Goal: Information Seeking & Learning: Learn about a topic

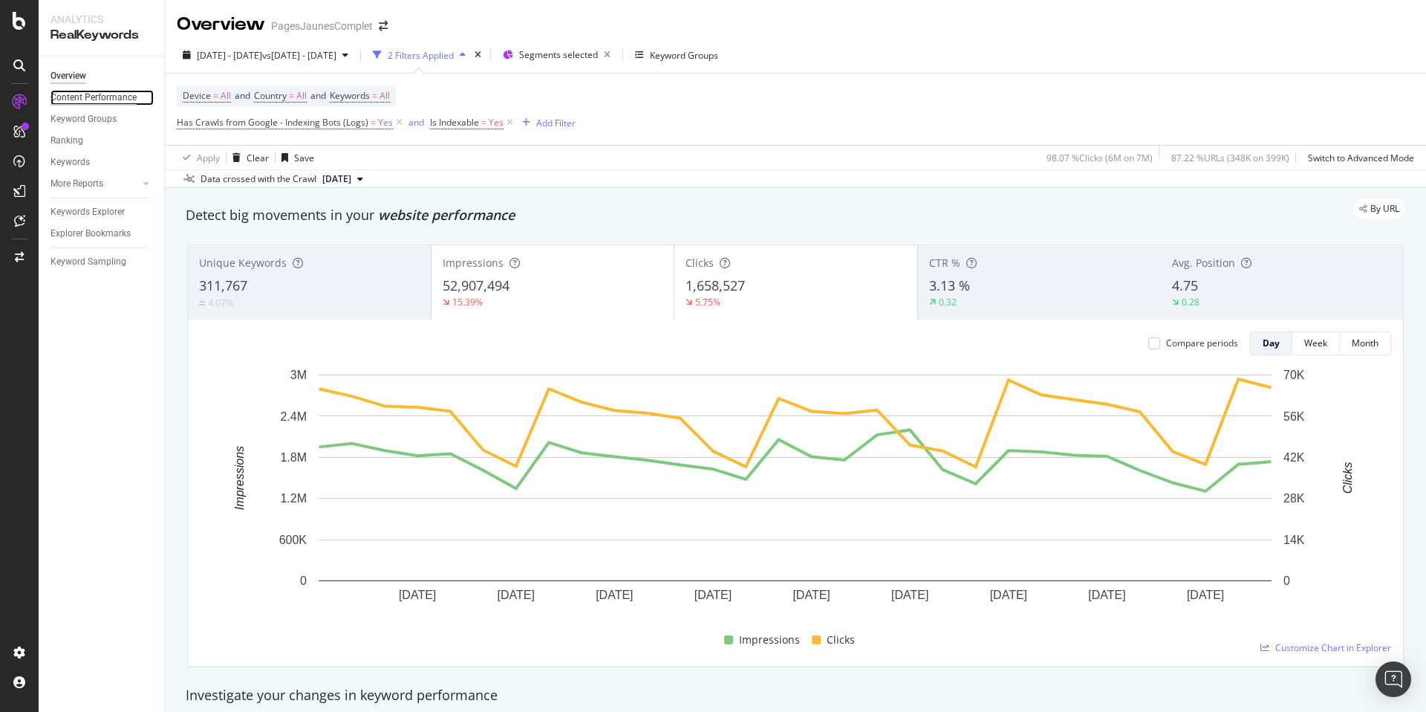
click at [120, 99] on div "Content Performance" at bounding box center [94, 98] width 86 height 16
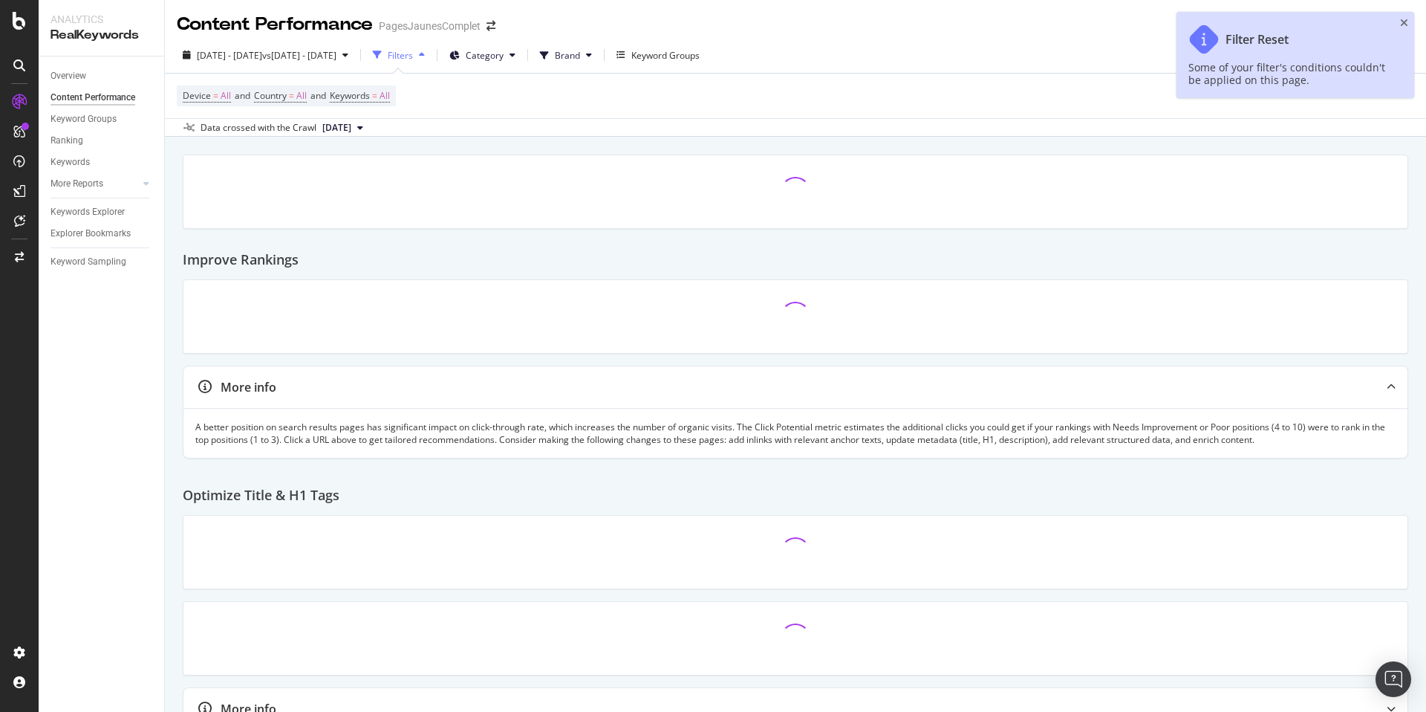
click at [413, 53] on div "Filters" at bounding box center [400, 55] width 25 height 13
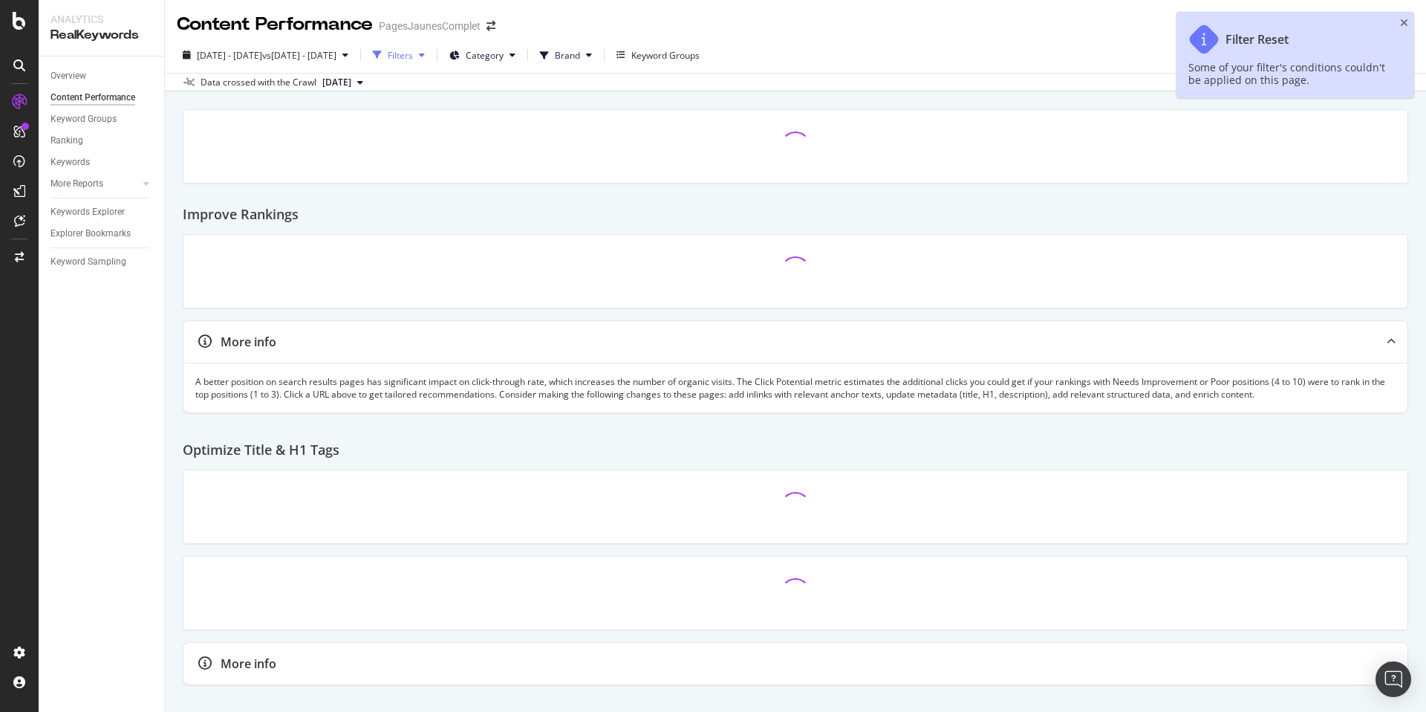
click at [413, 53] on div "Filters" at bounding box center [400, 55] width 25 height 13
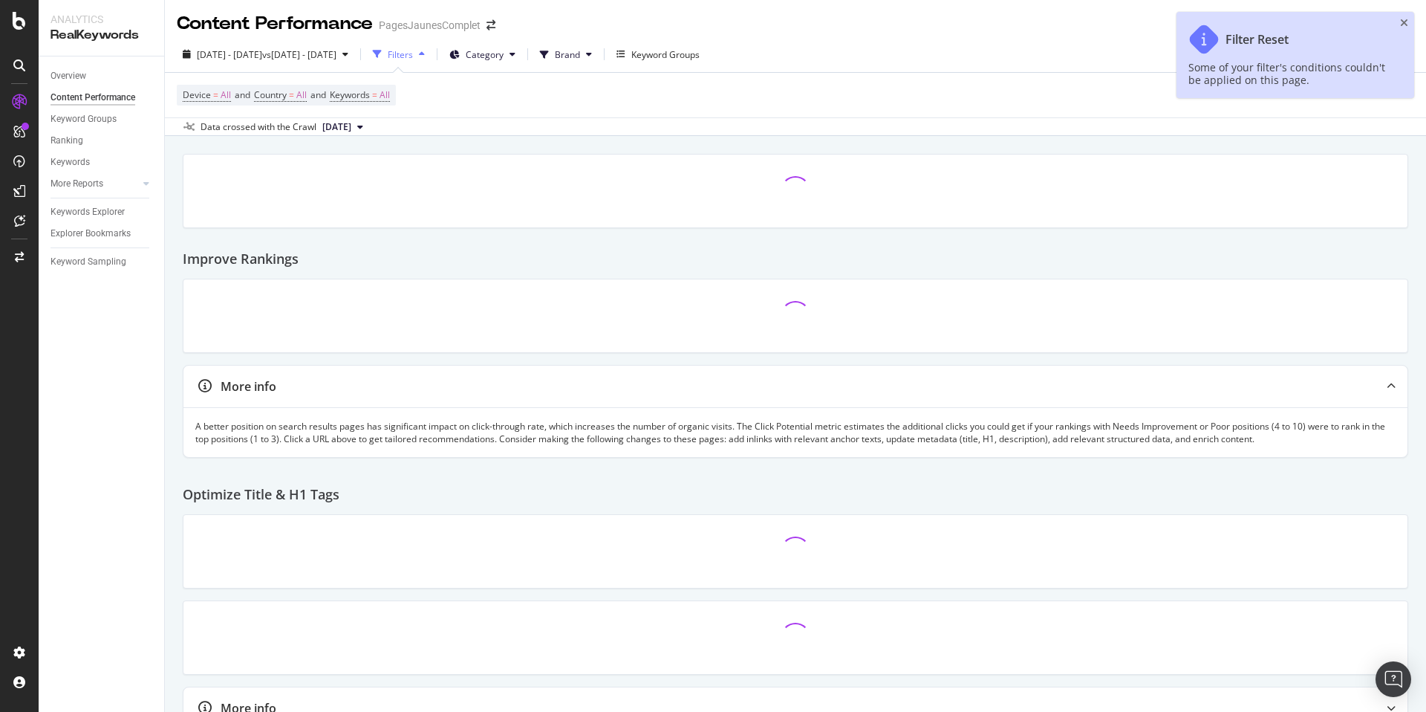
scroll to position [4, 0]
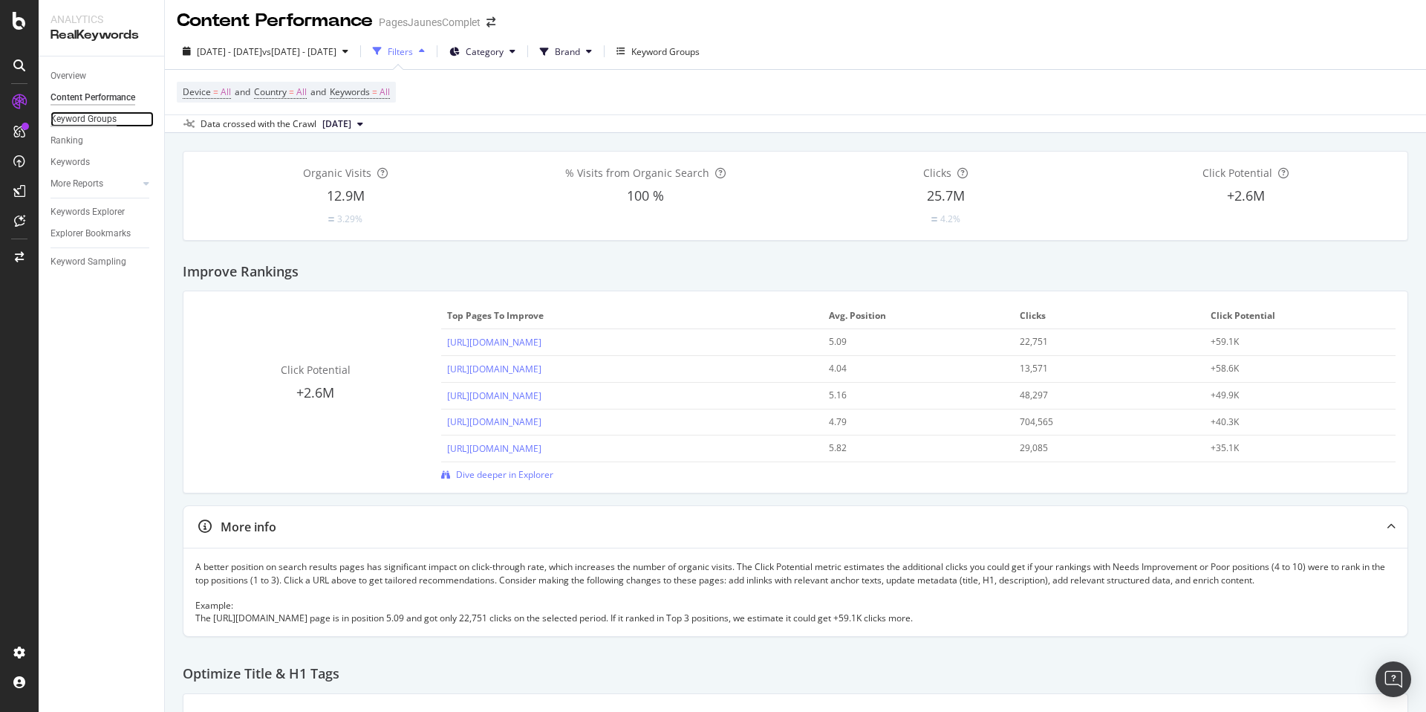
click at [71, 116] on div "Keyword Groups" at bounding box center [84, 119] width 66 height 16
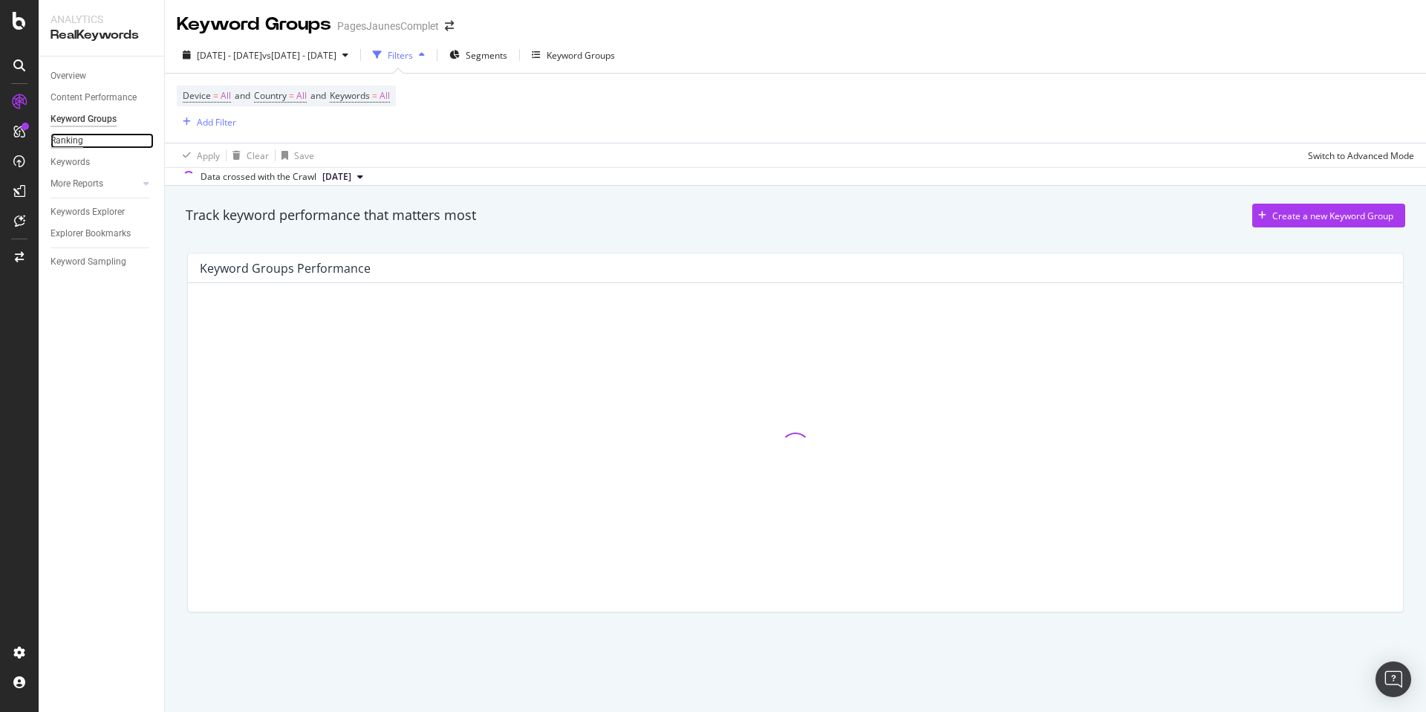
click at [69, 140] on div "Ranking" at bounding box center [67, 141] width 33 height 16
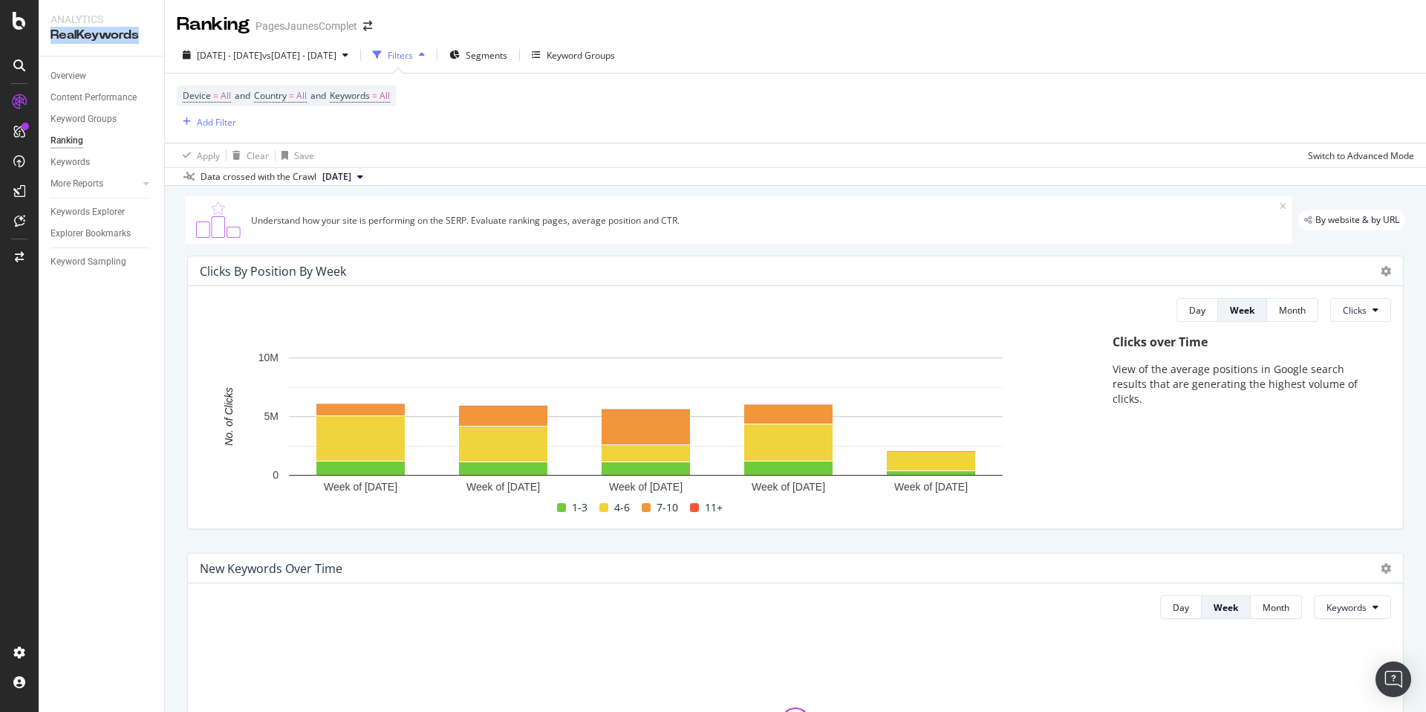
drag, startPoint x: 146, startPoint y: 32, endPoint x: 46, endPoint y: 36, distance: 99.6
click at [46, 36] on div "Analytics RealKeywords" at bounding box center [102, 28] width 126 height 56
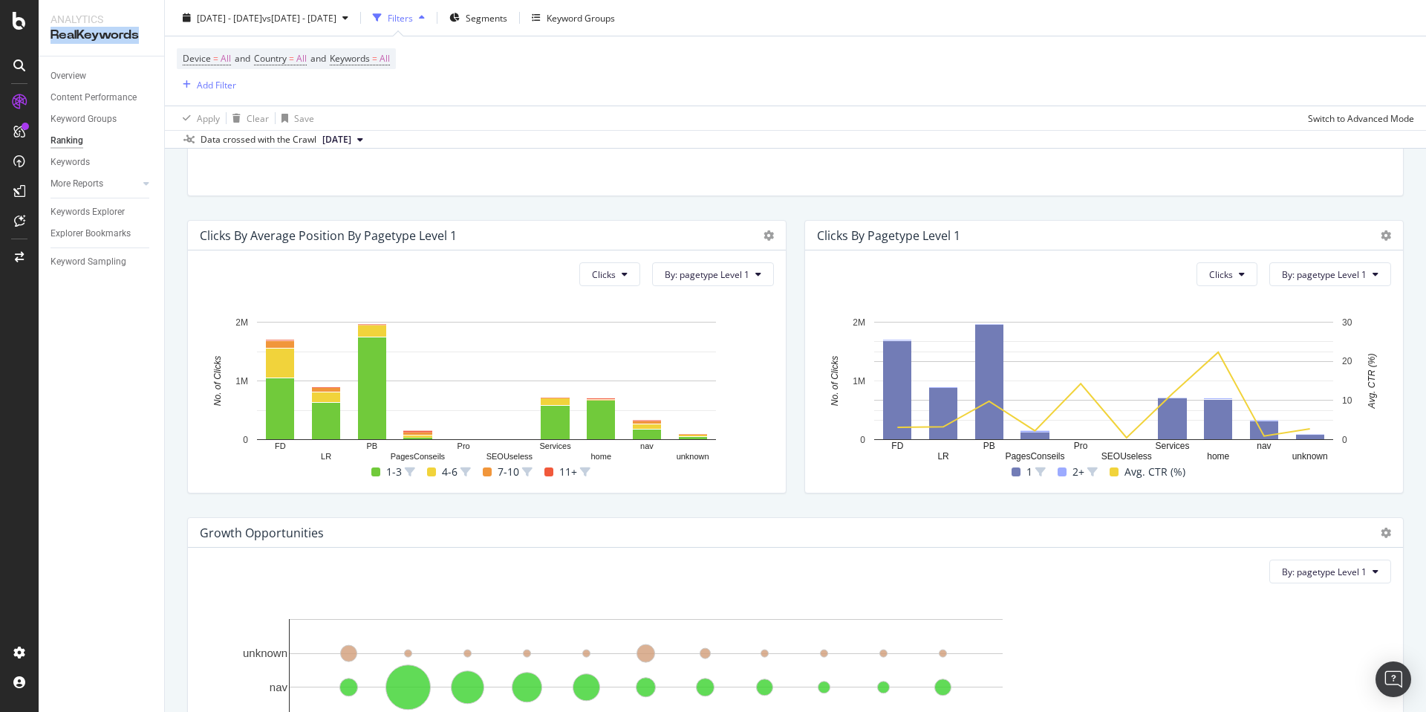
scroll to position [659, 0]
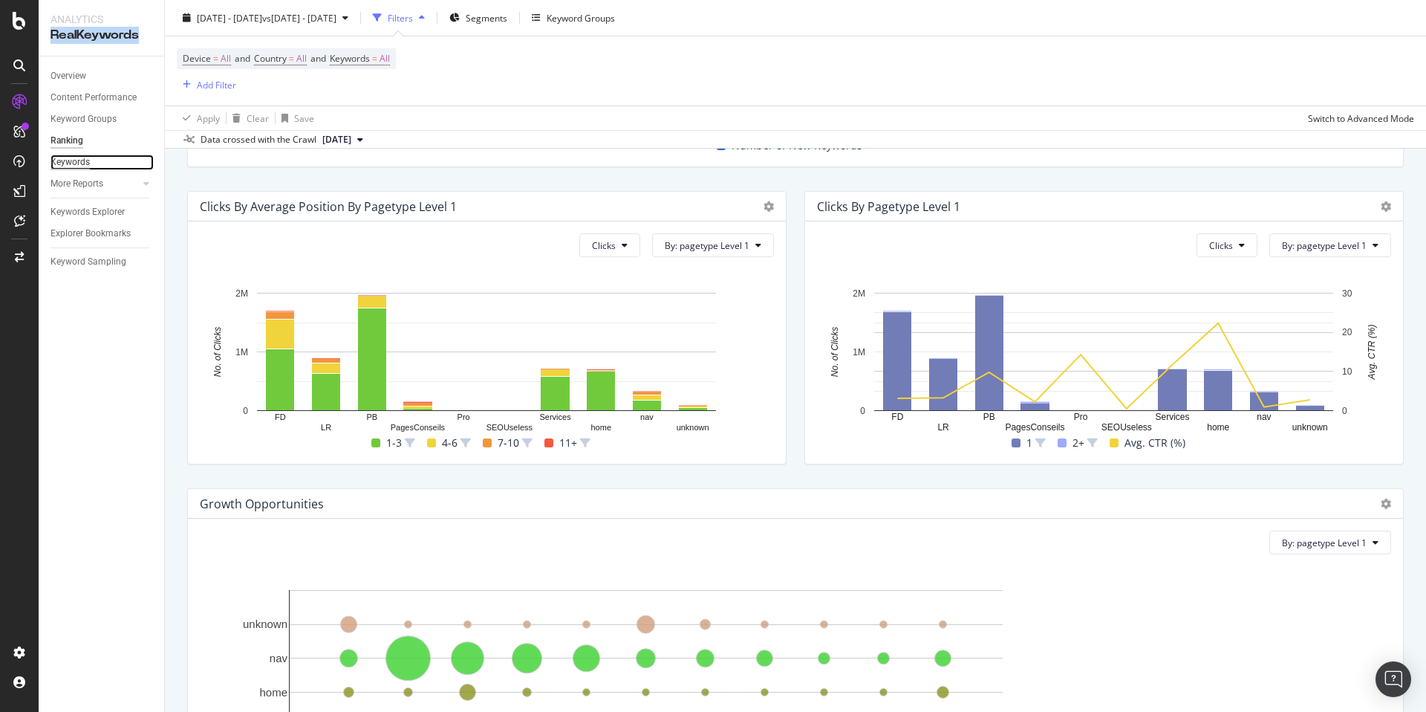
click at [74, 156] on div "Keywords" at bounding box center [70, 163] width 39 height 16
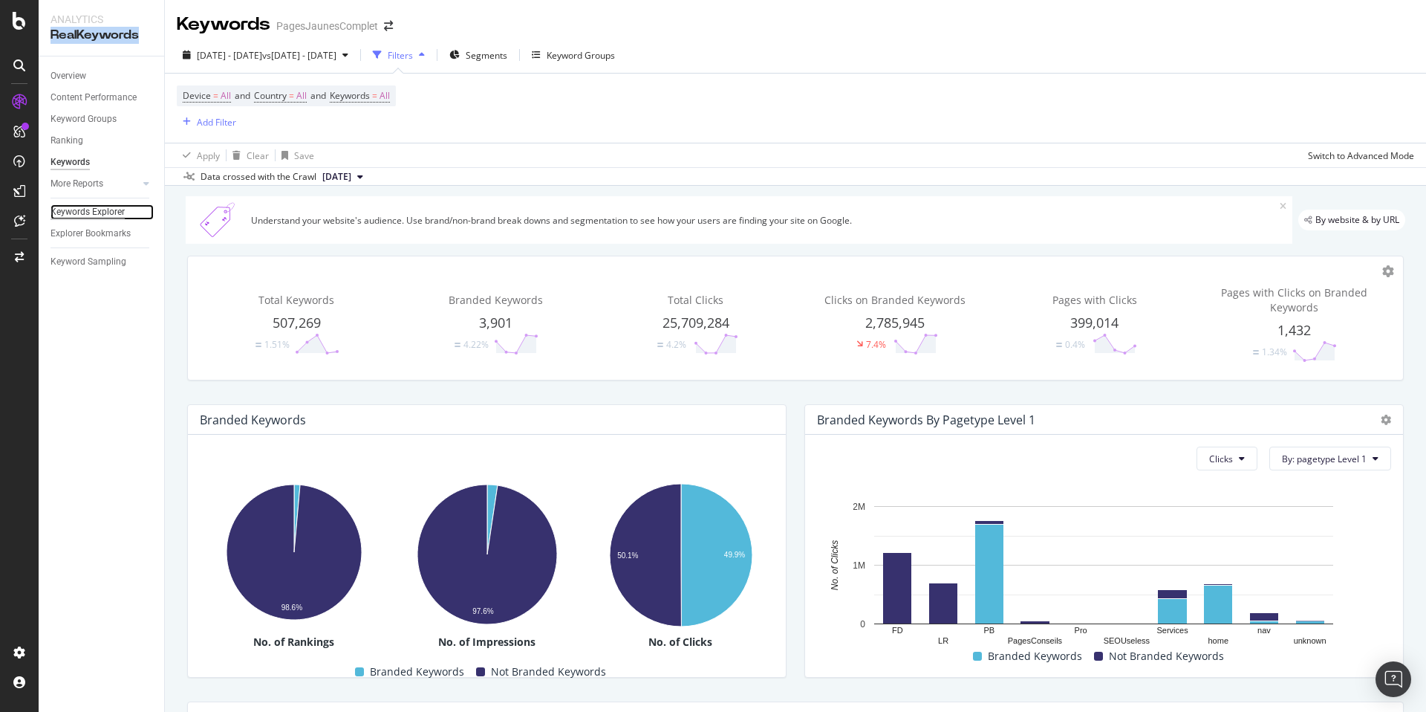
click at [84, 210] on div "Keywords Explorer" at bounding box center [88, 212] width 74 height 16
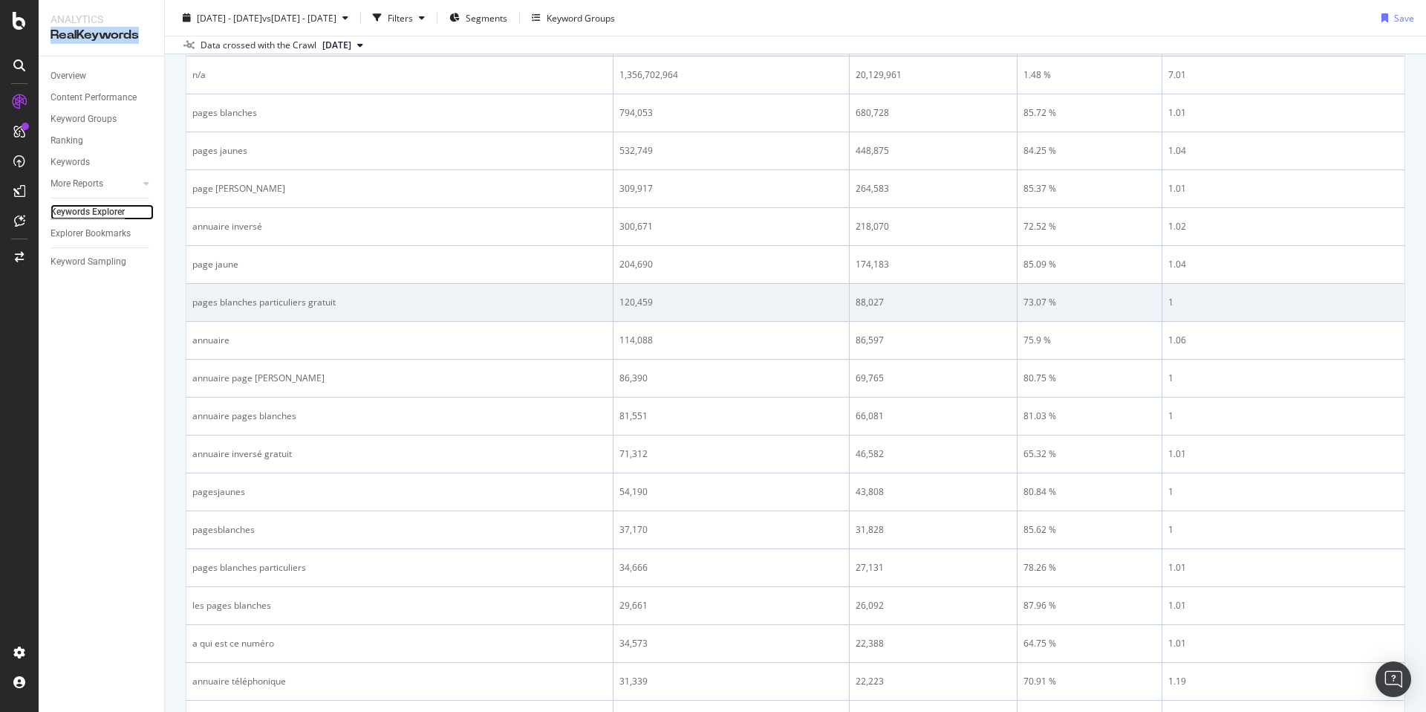
scroll to position [325, 0]
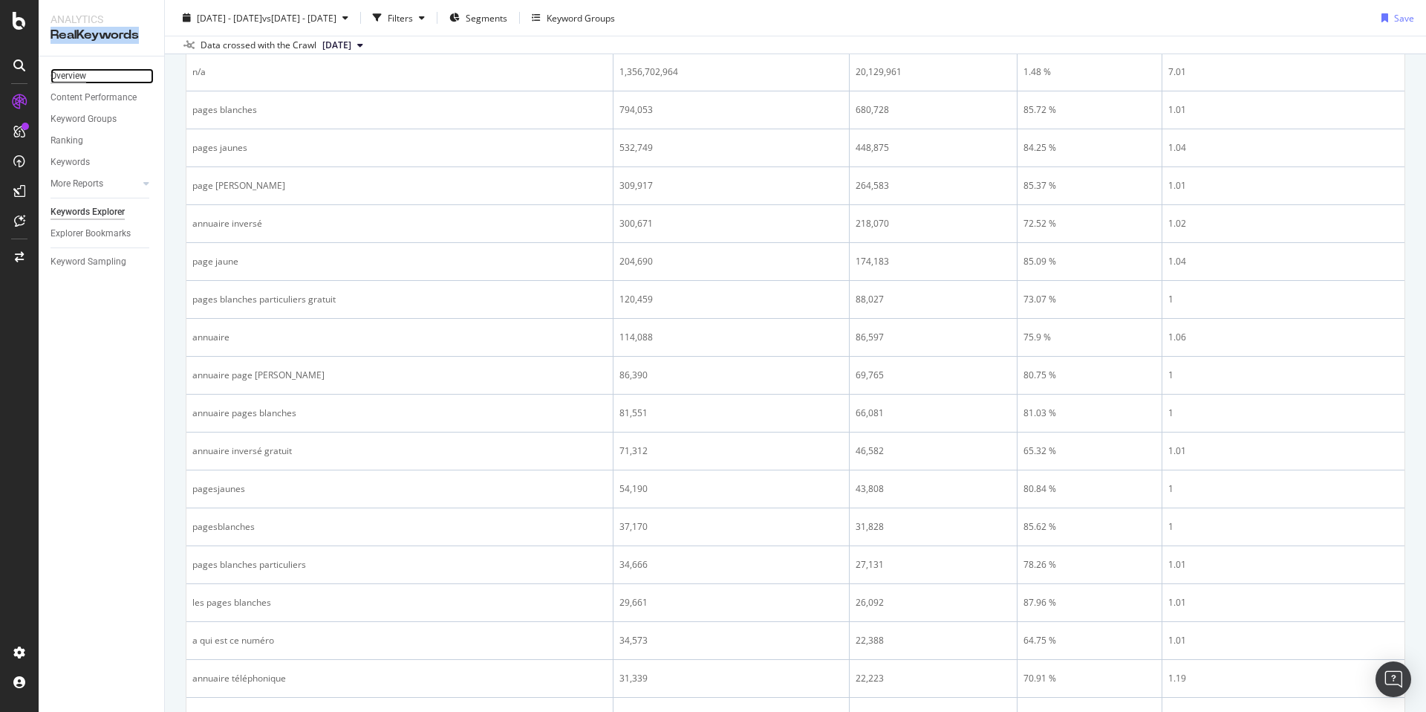
click at [83, 77] on div "Overview" at bounding box center [69, 76] width 36 height 16
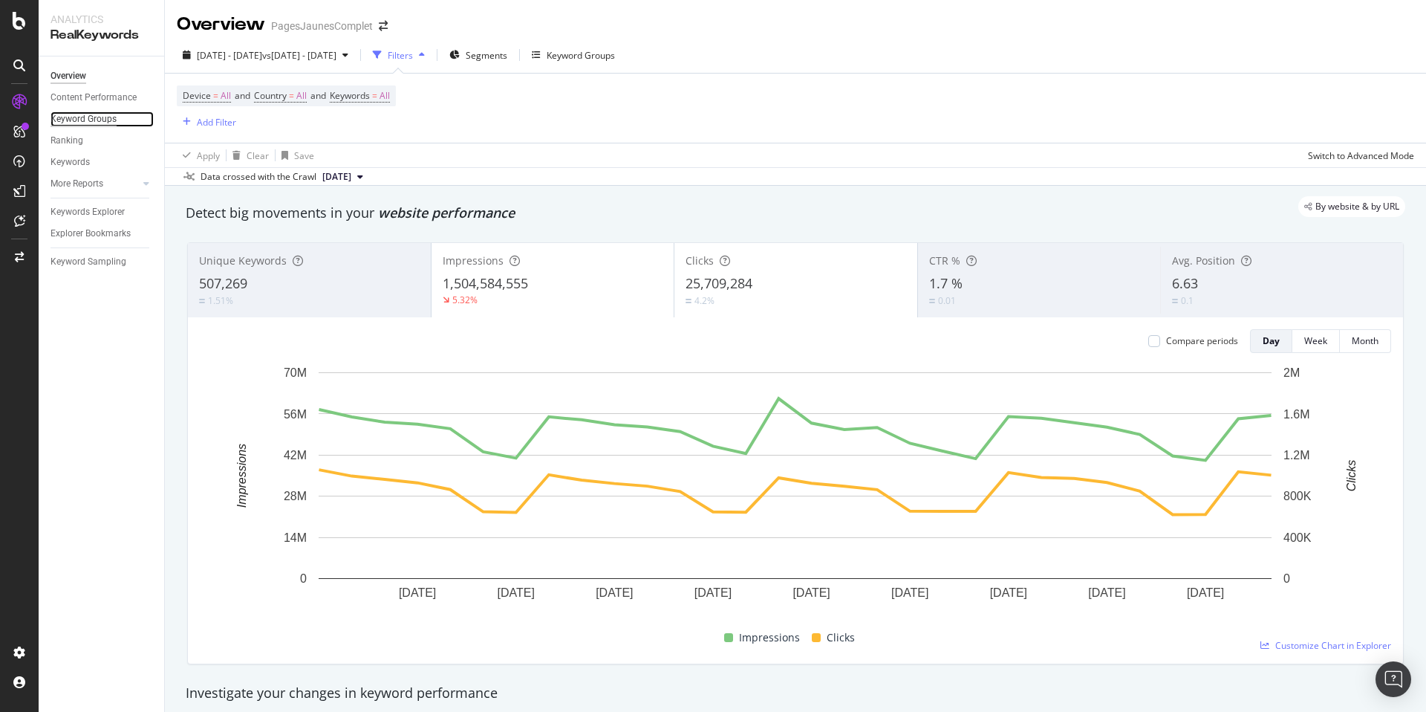
click at [74, 122] on div "Keyword Groups" at bounding box center [84, 119] width 66 height 16
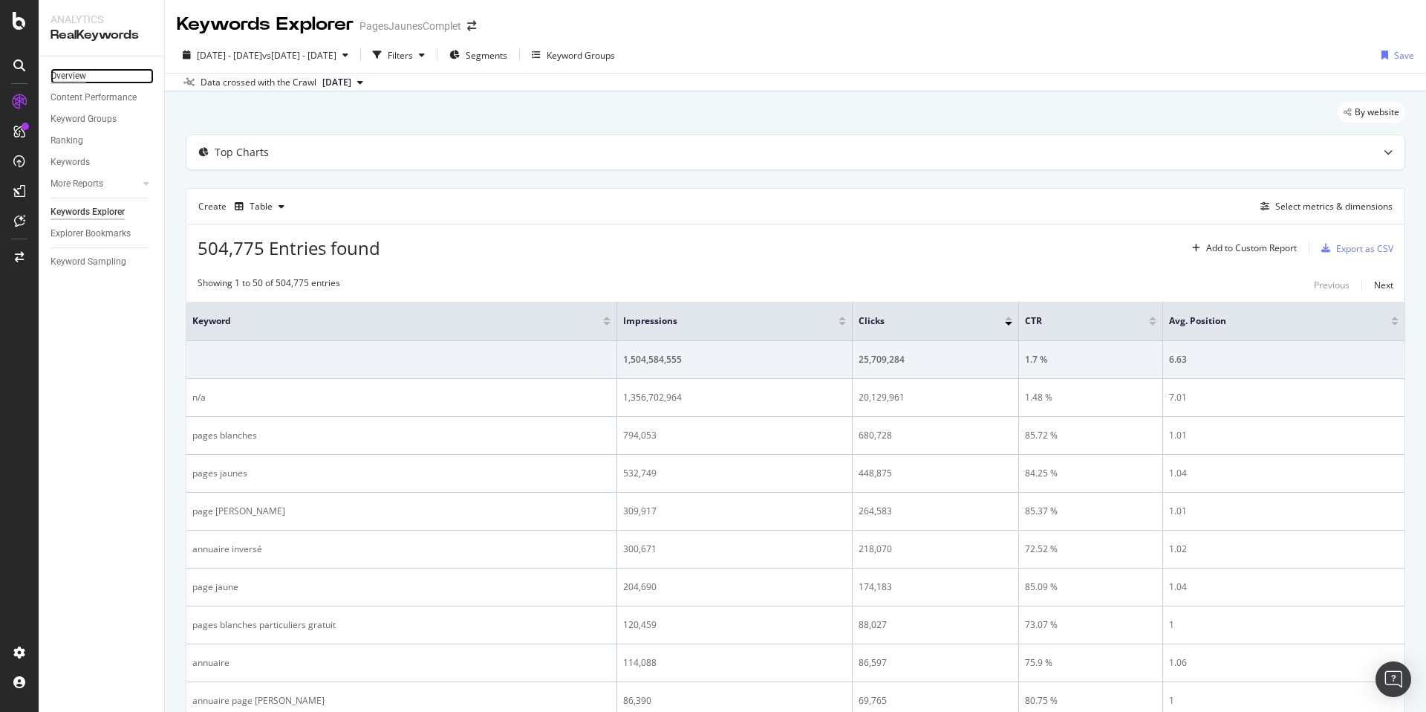
click at [79, 79] on div "Overview" at bounding box center [69, 76] width 36 height 16
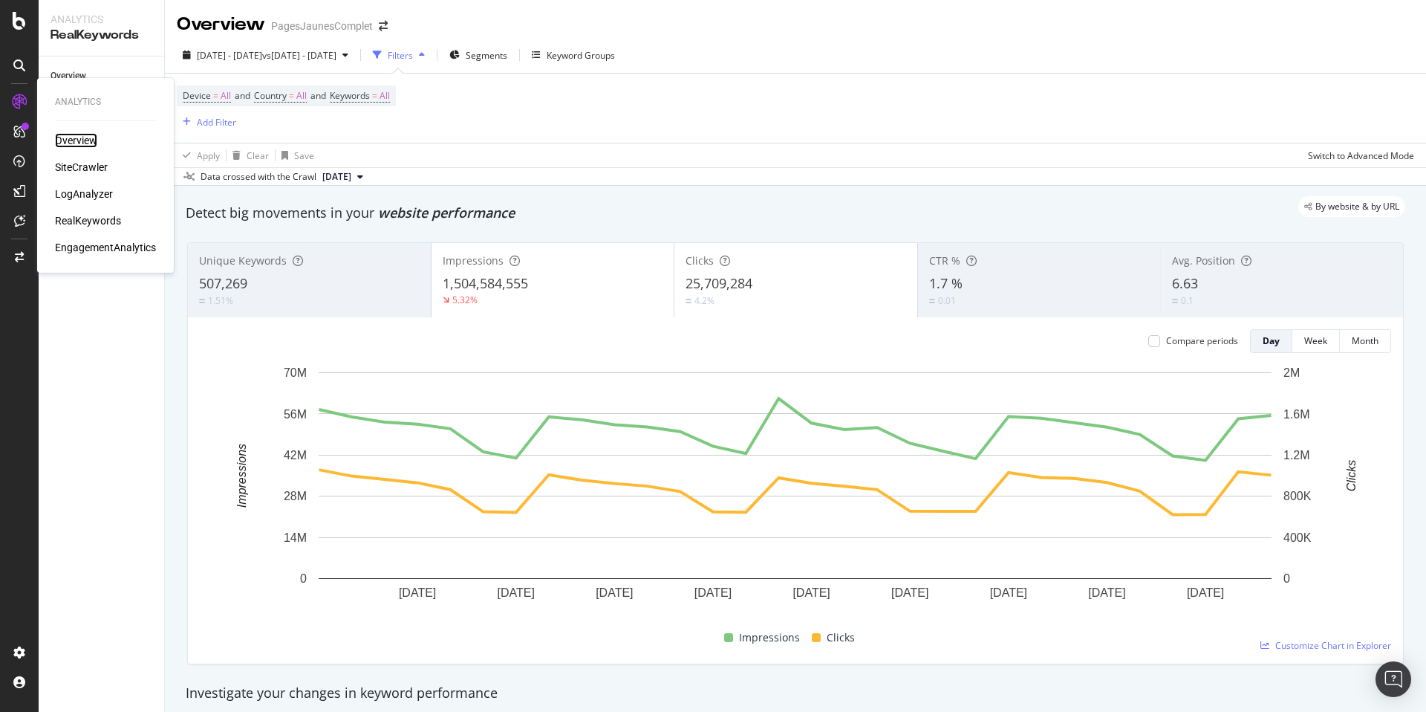
click at [75, 142] on div "Overview" at bounding box center [76, 140] width 42 height 15
